Goal: Information Seeking & Learning: Learn about a topic

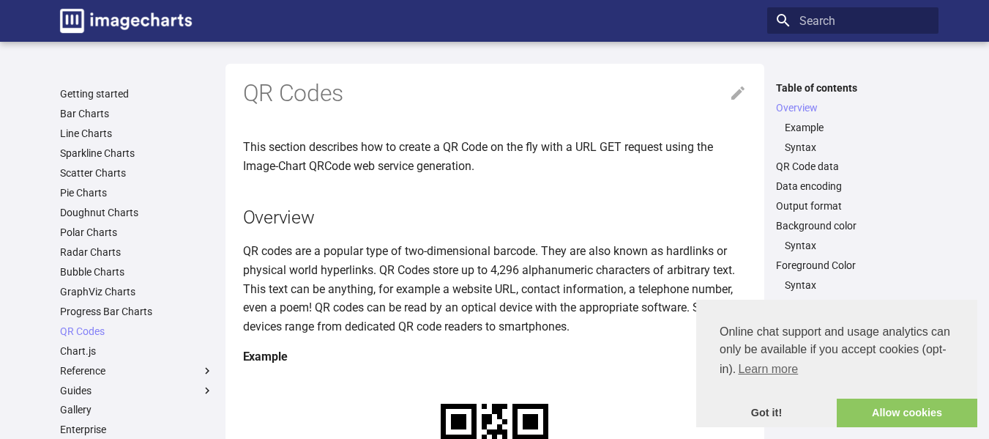
scroll to position [210, 0]
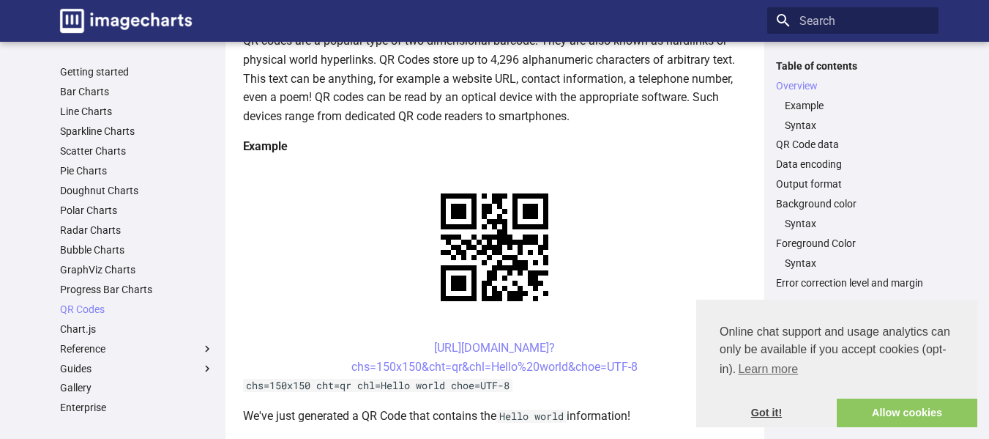
click at [769, 412] on link "Got it!" at bounding box center [766, 412] width 141 height 29
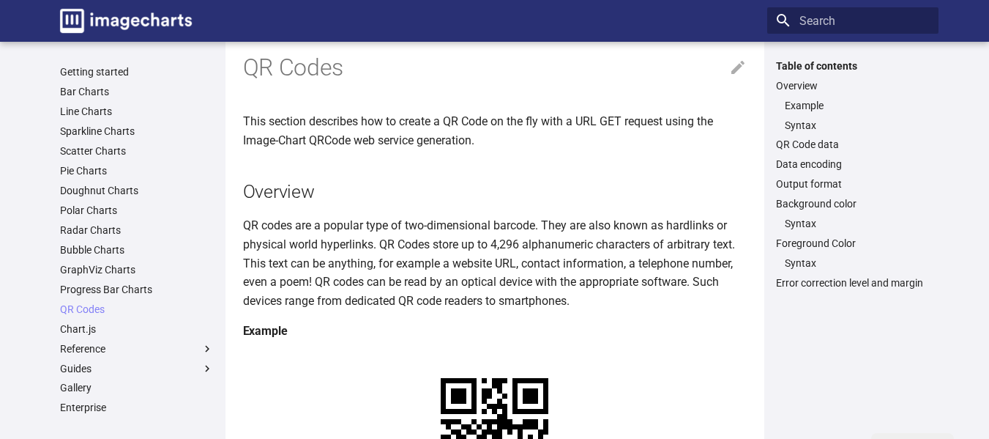
scroll to position [0, 0]
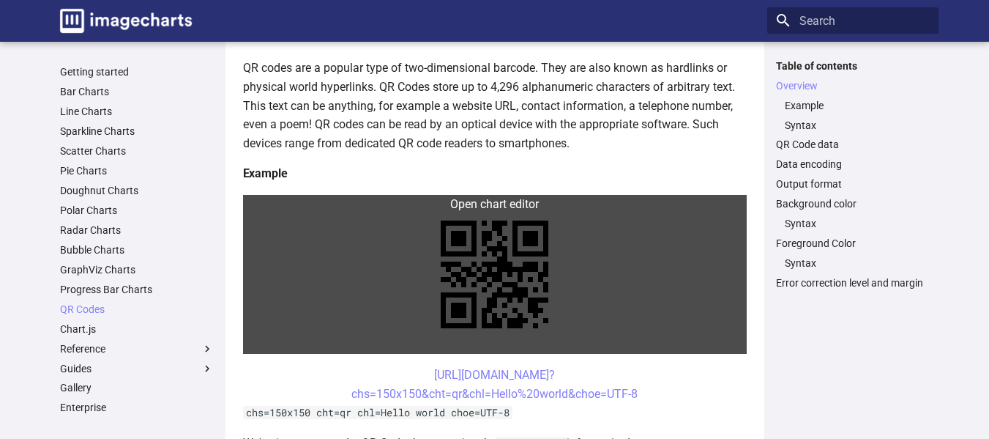
scroll to position [199, 0]
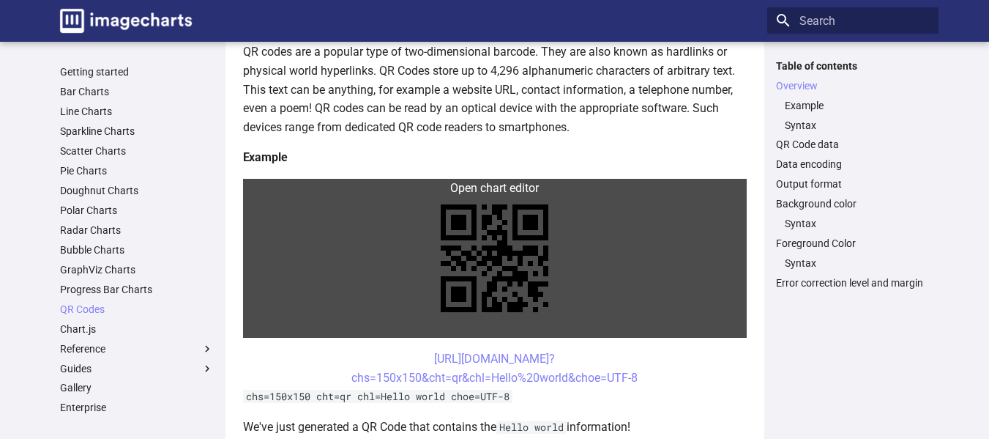
click at [471, 220] on link at bounding box center [495, 258] width 504 height 159
